Goal: Download file/media

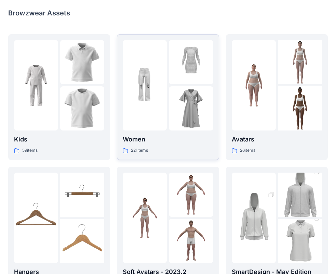
click at [171, 145] on div "Women 221 items" at bounding box center [168, 144] width 90 height 20
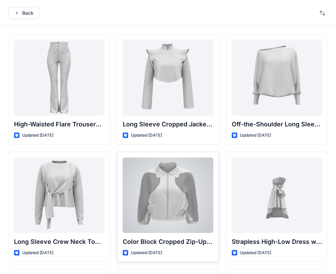
click at [197, 211] on div at bounding box center [168, 194] width 90 height 75
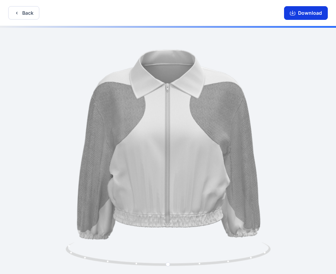
click at [308, 13] on button "Download" at bounding box center [306, 13] width 44 height 14
click at [31, 16] on button "Back" at bounding box center [23, 12] width 31 height 13
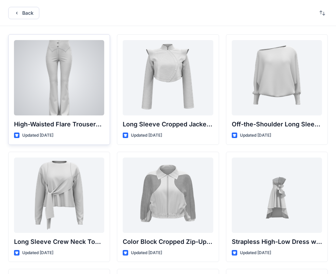
click at [80, 94] on div at bounding box center [59, 77] width 90 height 75
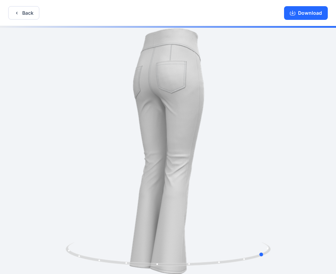
drag, startPoint x: 167, startPoint y: 264, endPoint x: 268, endPoint y: 219, distance: 110.6
click at [267, 249] on icon at bounding box center [169, 255] width 207 height 26
click at [309, 16] on button "Download" at bounding box center [306, 13] width 44 height 14
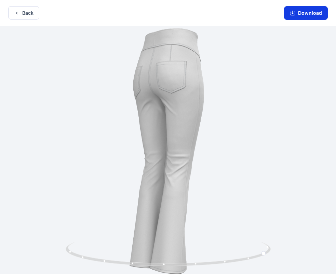
click at [297, 11] on button "Download" at bounding box center [306, 13] width 44 height 14
click at [18, 15] on icon "button" at bounding box center [16, 12] width 5 height 5
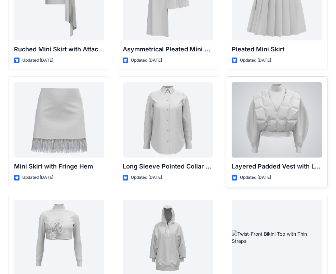
scroll to position [2019, 0]
